Goal: Find specific page/section: Find specific page/section

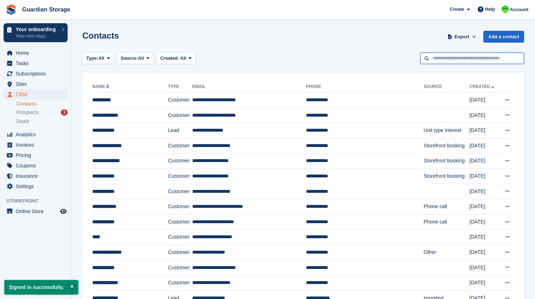
click at [433, 58] on input "text" at bounding box center [473, 59] width 104 height 12
type input "******"
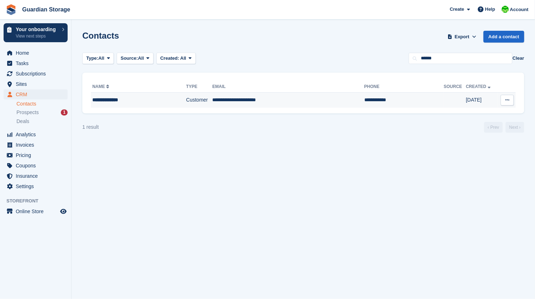
click at [186, 101] on td "Customer" at bounding box center [199, 100] width 26 height 15
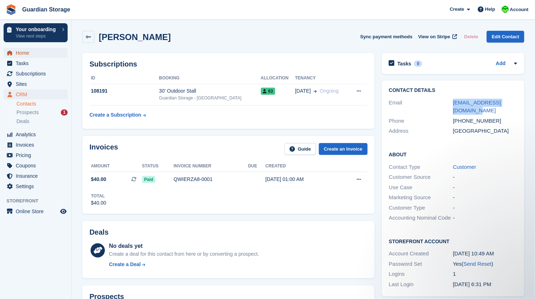
click at [25, 52] on span "Home" at bounding box center [37, 53] width 43 height 10
